Goal: Information Seeking & Learning: Learn about a topic

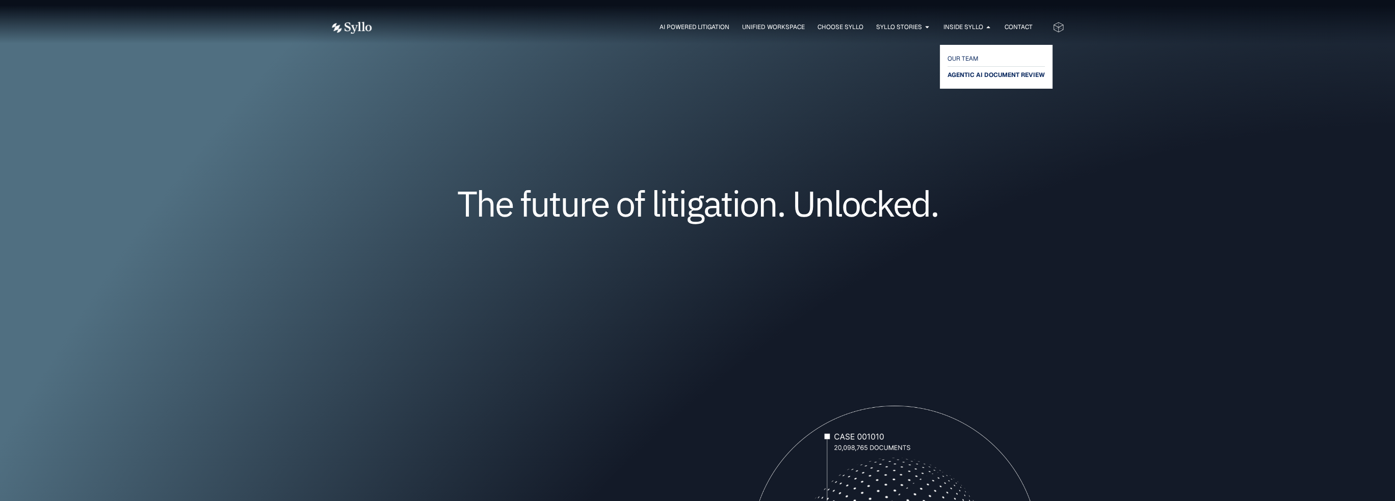
click at [957, 74] on span "AGENTIC AI DOCUMENT REVIEW" at bounding box center [996, 75] width 97 height 12
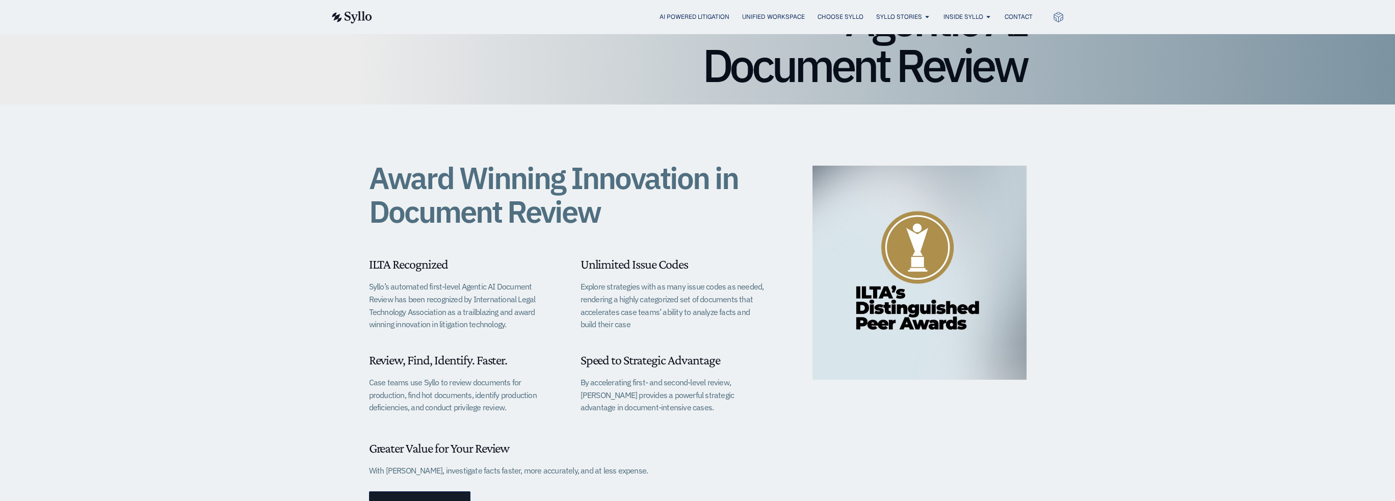
scroll to position [153, 0]
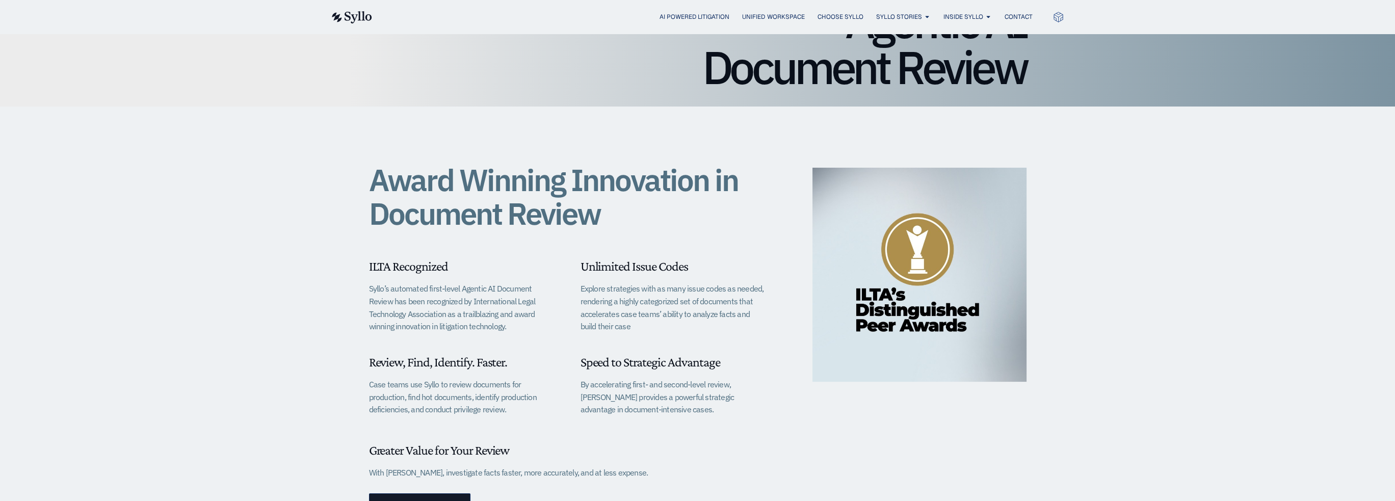
click at [373, 9] on div "AI Powered Litigation Unified Workspace Choose Syllo Syllo Stories Close Syllo …" at bounding box center [697, 17] width 734 height 34
click at [371, 20] on img at bounding box center [351, 17] width 42 height 12
